Goal: Information Seeking & Learning: Learn about a topic

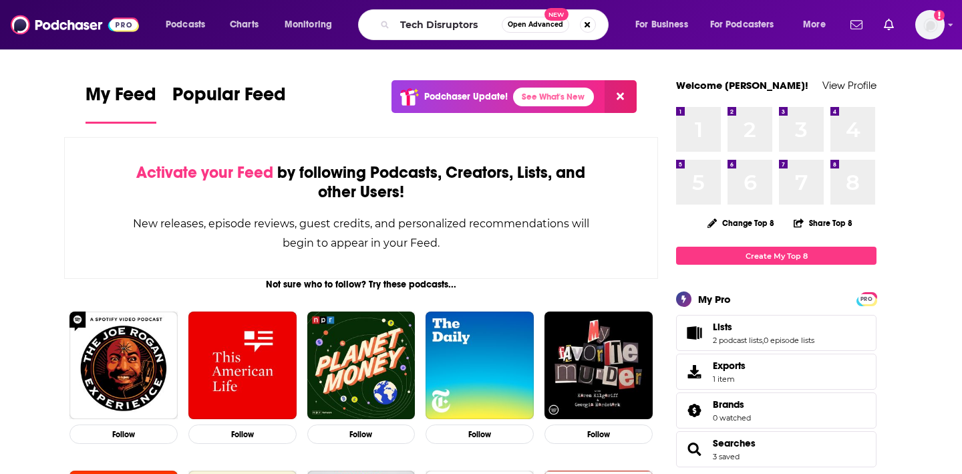
type input "Tech Disruptors"
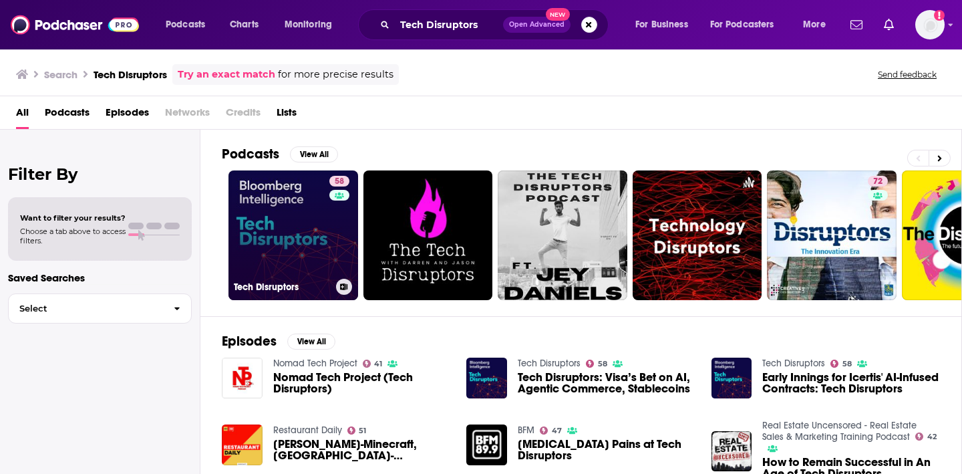
click at [315, 227] on link "58 Tech Disruptors" at bounding box center [294, 235] width 130 height 130
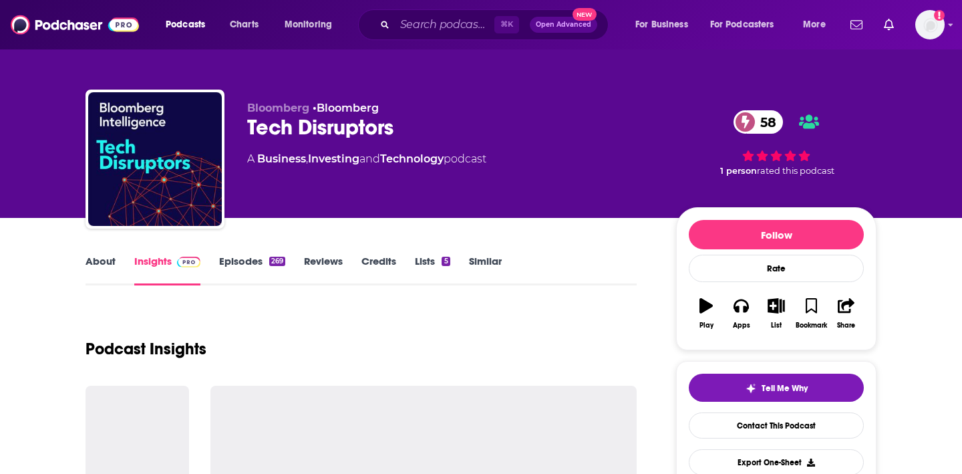
click at [247, 261] on link "Episodes 269" at bounding box center [252, 270] width 66 height 31
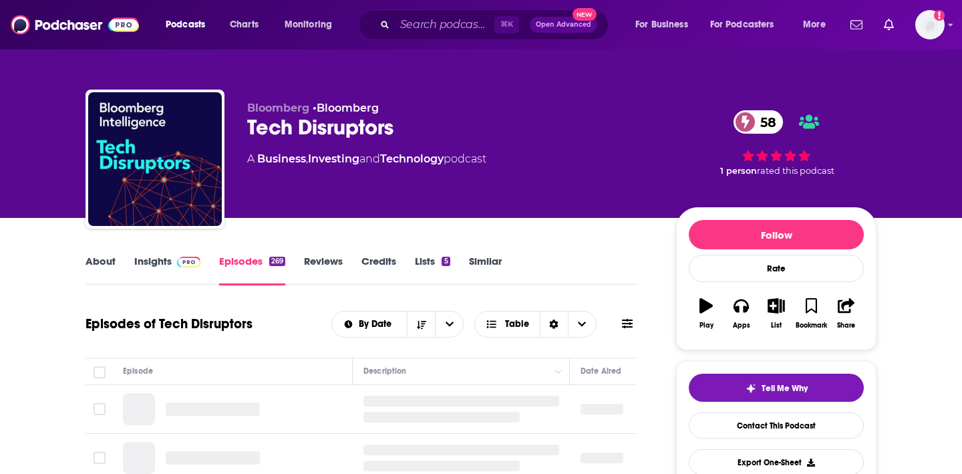
click at [238, 260] on link "Episodes 269" at bounding box center [252, 270] width 66 height 31
click at [231, 257] on link "Episodes 269" at bounding box center [252, 270] width 66 height 31
click at [168, 259] on link "Insights" at bounding box center [167, 270] width 66 height 31
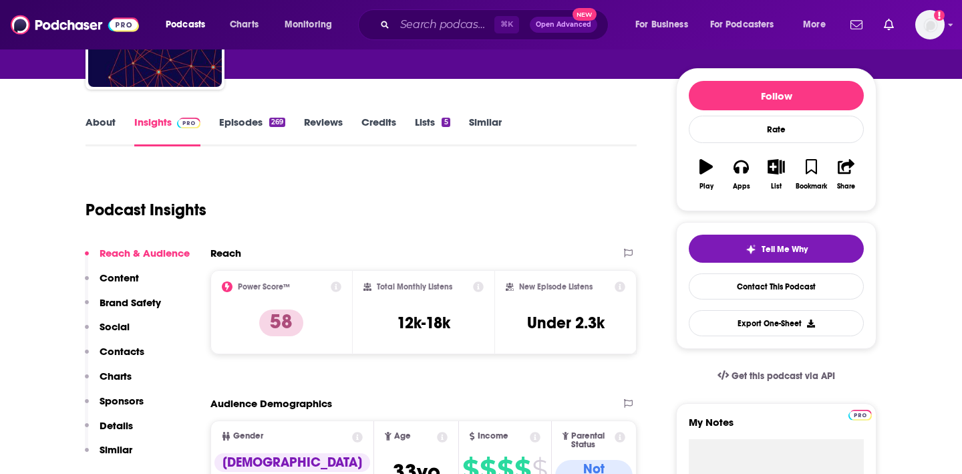
scroll to position [274, 0]
